Goal: Complete application form

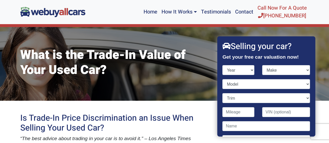
select select "2013"
click at [222, 65] on select "Year [DATE] 2024 2023 2022 2021 2020 2019 2018 2017 2016 2015 2014 2013 2012 20…" at bounding box center [238, 70] width 32 height 10
click at [303, 70] on select "Make Acura Aston [PERSON_NAME] Audi Bentley BMW Buick Cadillac Chevrolet Chrysl…" at bounding box center [286, 70] width 48 height 10
select select "Jeep"
click at [262, 65] on select "Make Acura Aston [PERSON_NAME] Audi Bentley BMW Buick Cadillac Chevrolet Chrysl…" at bounding box center [286, 70] width 48 height 10
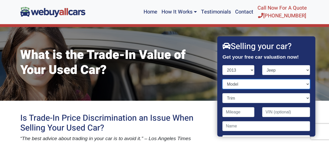
click at [243, 84] on select "Model Compass Grand Cherokee Patriot Wrangler" at bounding box center [265, 84] width 87 height 10
select select "Wrangler"
click at [222, 79] on select "Model Compass Grand Cherokee Patriot Wrangler" at bounding box center [265, 84] width 87 height 10
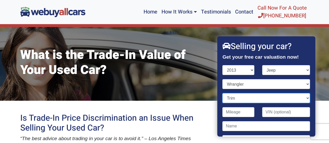
click at [303, 98] on select "Trim Rubicon 2dr SUV 4WD (3.6L 6cyl) Sahara 2dr SUV 4WD (3.6L 6cyl) Sport 2dr S…" at bounding box center [265, 98] width 87 height 10
click at [304, 97] on select "Trim Rubicon 2dr SUV 4WD (3.6L 6cyl) Sahara 2dr SUV 4WD (3.6L 6cyl) Sport 2dr S…" at bounding box center [265, 98] width 87 height 10
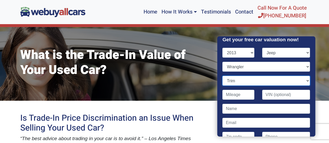
scroll to position [21, 0]
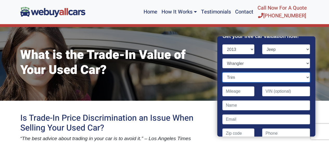
click at [305, 77] on select "Trim Rubicon 2dr SUV 4WD (3.6L 6cyl) Sahara 2dr SUV 4WD (3.6L 6cyl) Sport 2dr S…" at bounding box center [265, 78] width 87 height 10
select select "Unlimited Sport 4dr SUV 4WD (3.6L 6cyl)"
click at [222, 73] on select "Trim Rubicon 2dr SUV 4WD (3.6L 6cyl) Sahara 2dr SUV 4WD (3.6L 6cyl) Sport 2dr S…" at bounding box center [265, 78] width 87 height 10
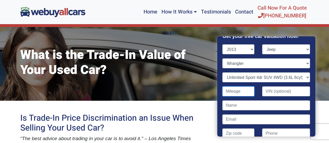
click at [250, 91] on input "Contact form" at bounding box center [238, 92] width 32 height 10
type input "199,999"
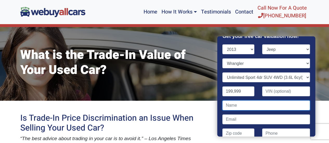
click at [253, 106] on input "Contact form" at bounding box center [265, 106] width 87 height 10
type input "[PERSON_NAME]"
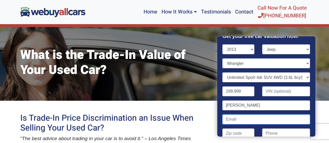
click at [248, 119] on input "Contact form" at bounding box center [265, 120] width 87 height 10
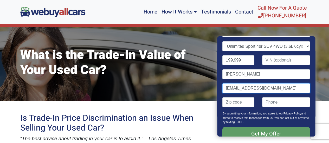
scroll to position [62, 0]
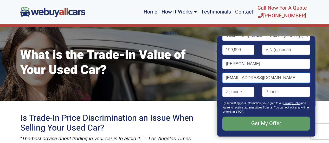
type input "[EMAIL_ADDRESS][DOMAIN_NAME]"
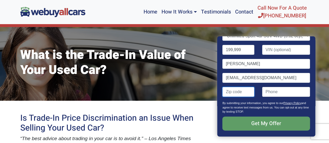
click at [243, 92] on input "Contact form" at bounding box center [238, 92] width 32 height 10
type input "08062"
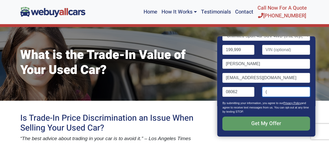
click at [274, 93] on input "(" at bounding box center [286, 92] width 48 height 10
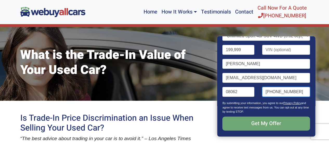
type input "[PHONE_NUMBER]"
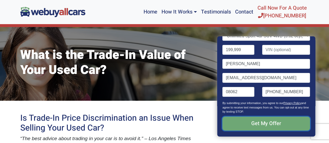
click at [272, 123] on input "Get My Offer" at bounding box center [265, 124] width 87 height 14
